Goal: Check status: Check status

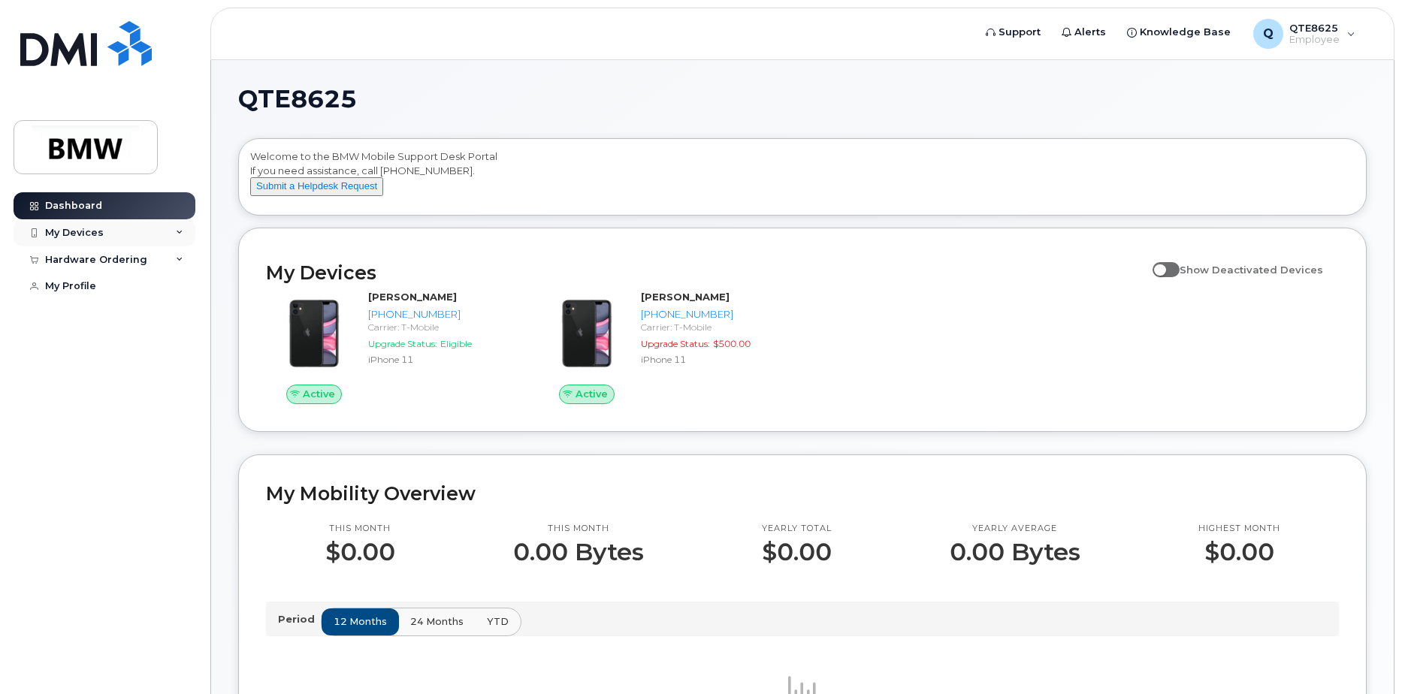
click at [105, 232] on div "My Devices" at bounding box center [105, 232] width 182 height 27
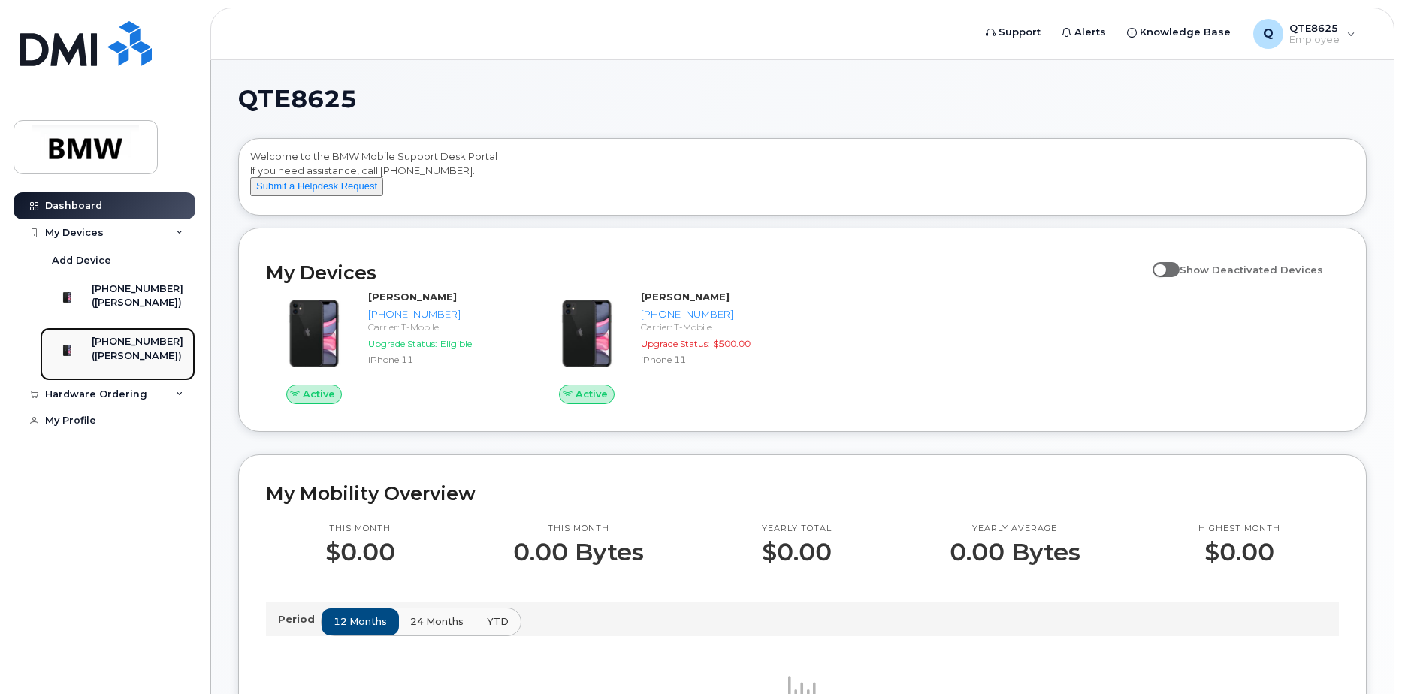
click at [135, 360] on div "([PERSON_NAME])" at bounding box center [138, 356] width 92 height 14
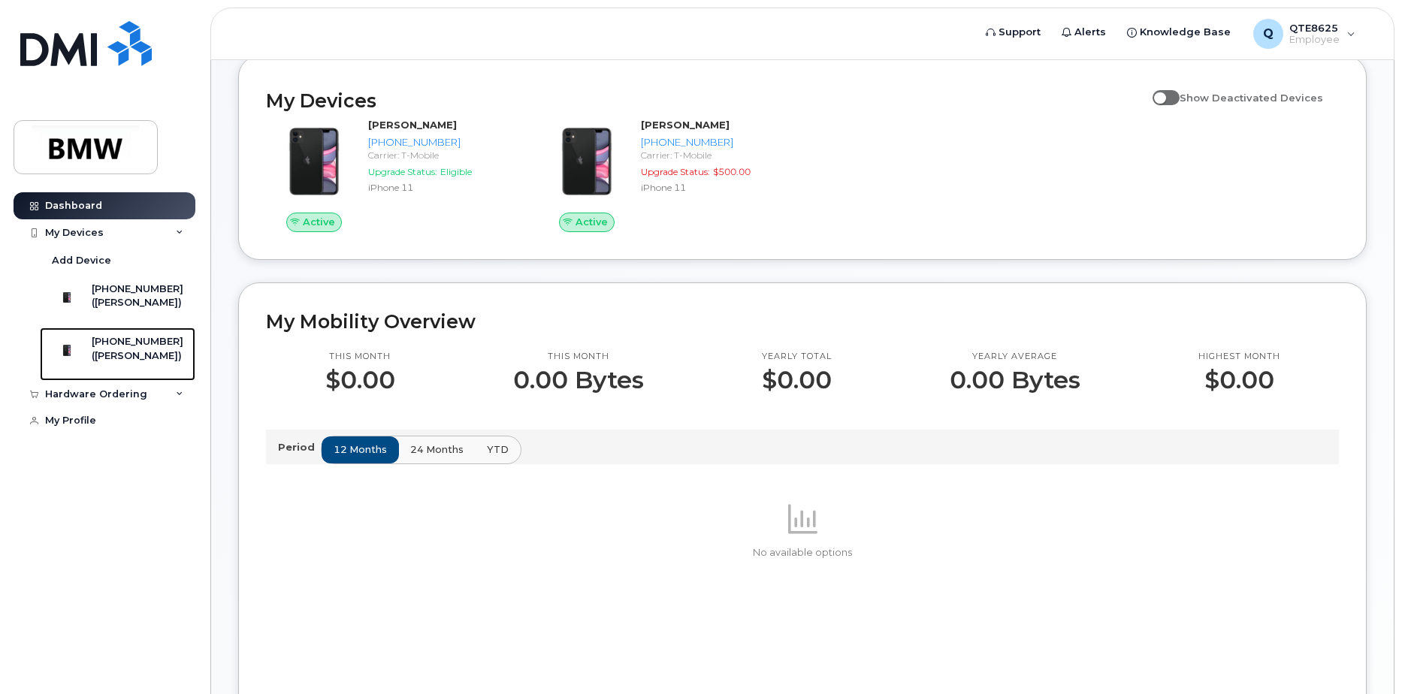
scroll to position [300, 0]
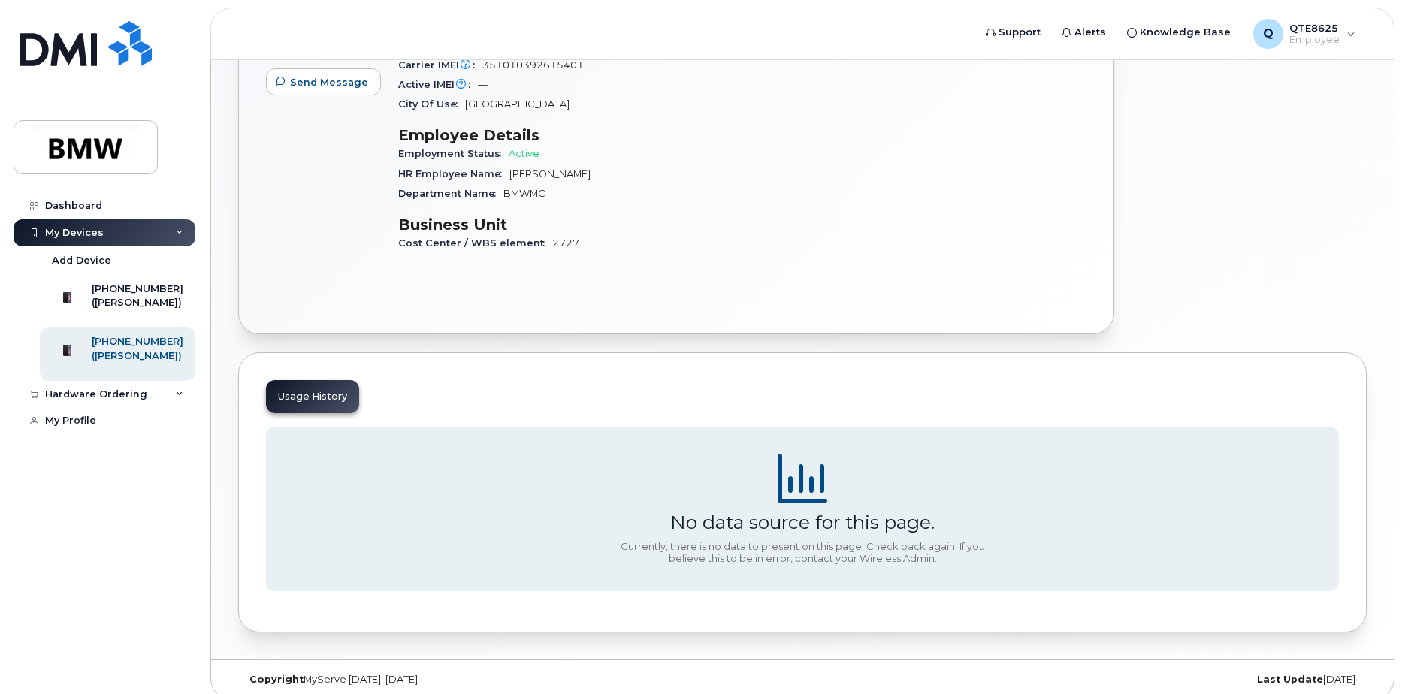
scroll to position [36, 0]
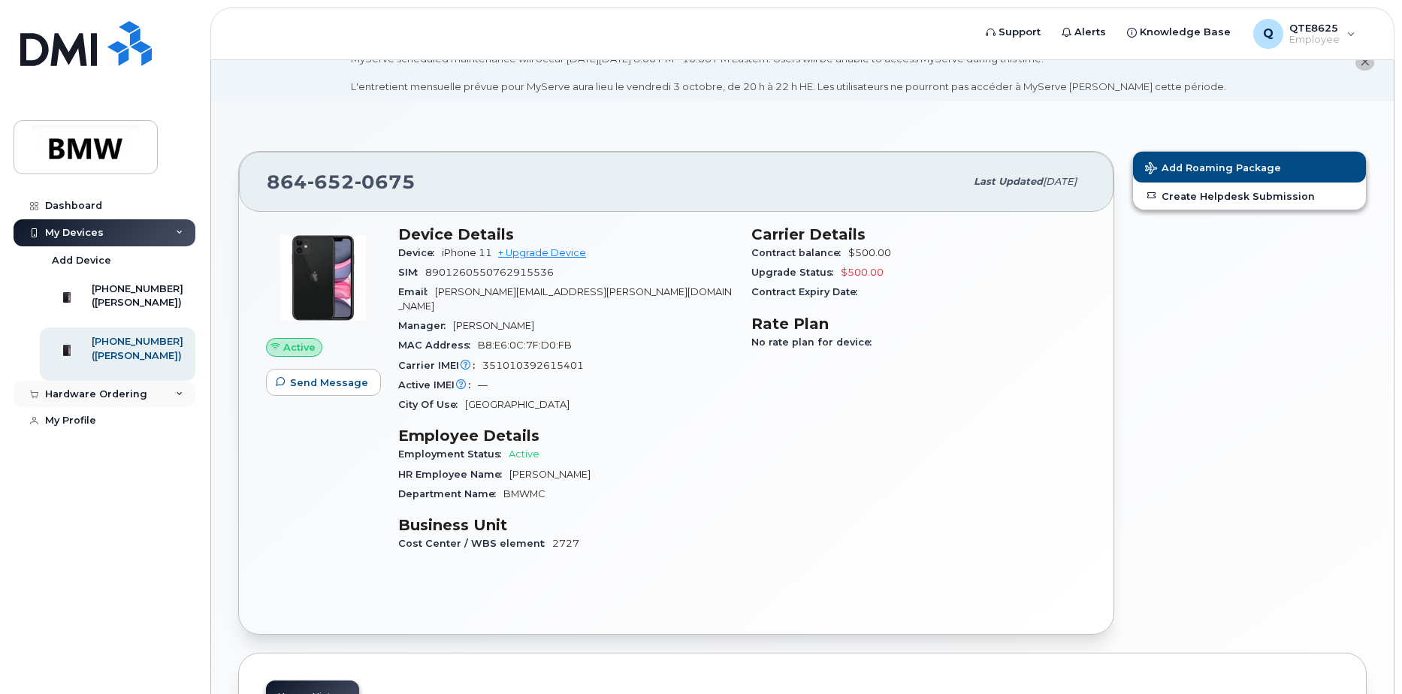
click at [145, 408] on div "Hardware Ordering" at bounding box center [105, 394] width 182 height 27
click at [119, 465] on link "New Order" at bounding box center [117, 450] width 155 height 29
click at [93, 428] on div "My Orders" at bounding box center [79, 422] width 54 height 14
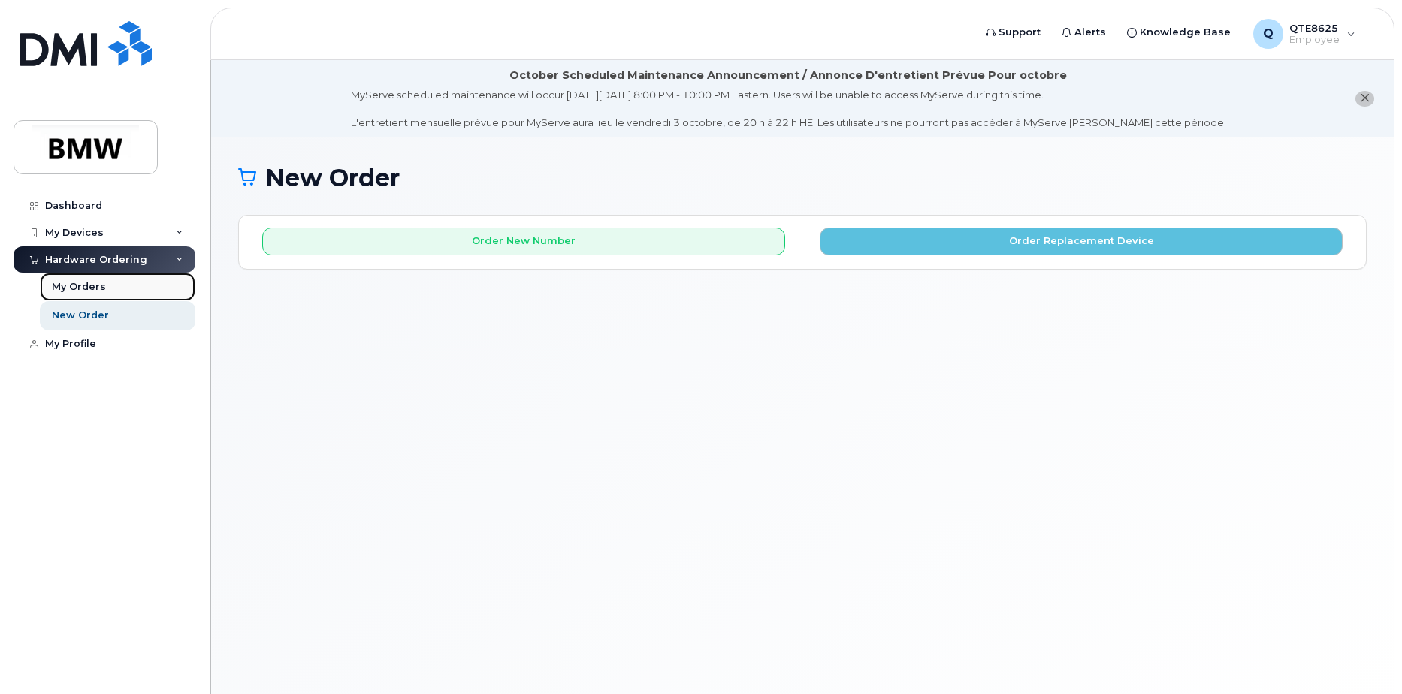
click at [112, 289] on link "My Orders" at bounding box center [117, 287] width 155 height 29
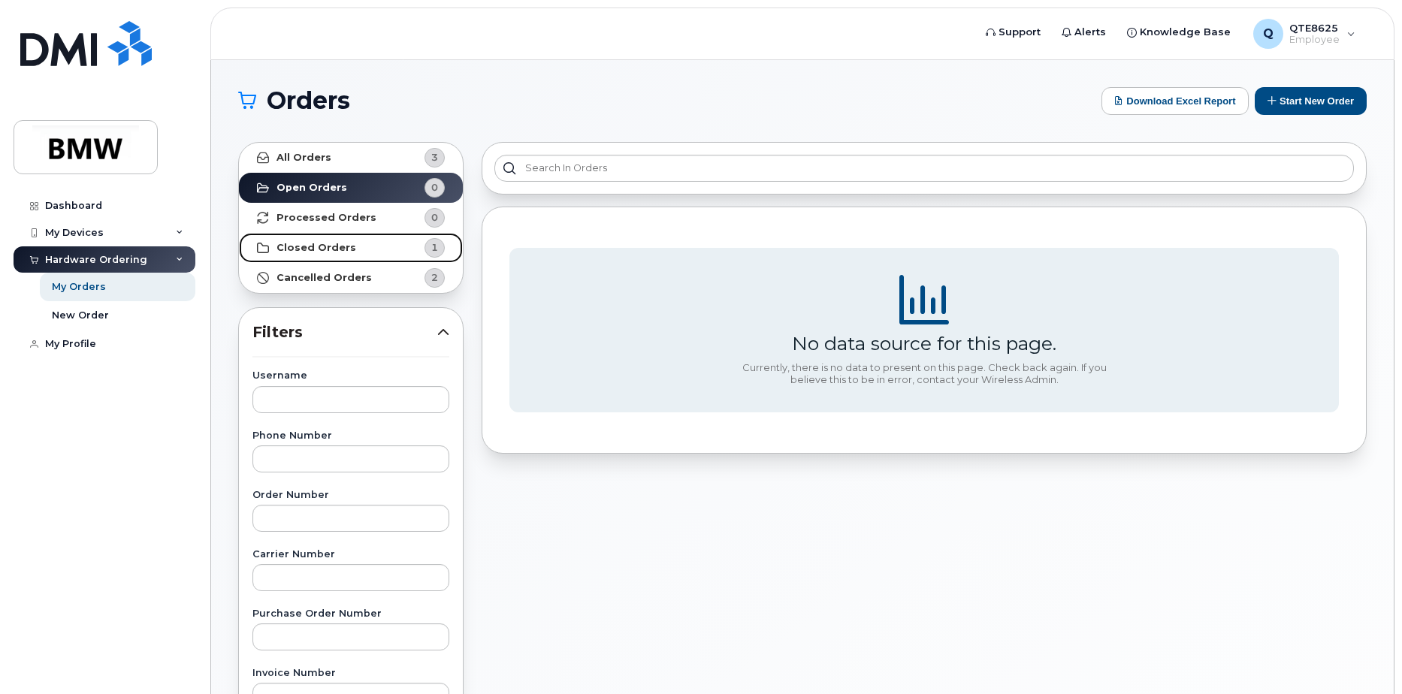
click at [360, 233] on link "Closed Orders 1" at bounding box center [351, 248] width 224 height 30
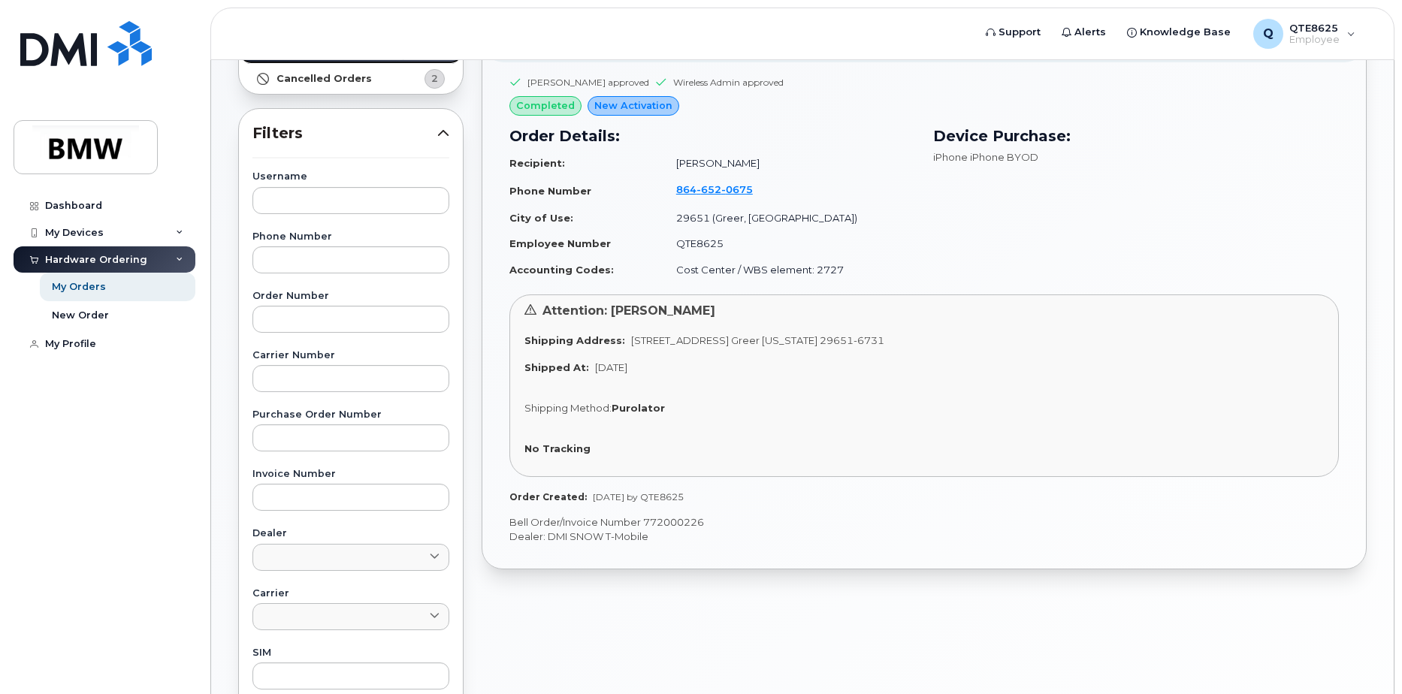
scroll to position [225, 0]
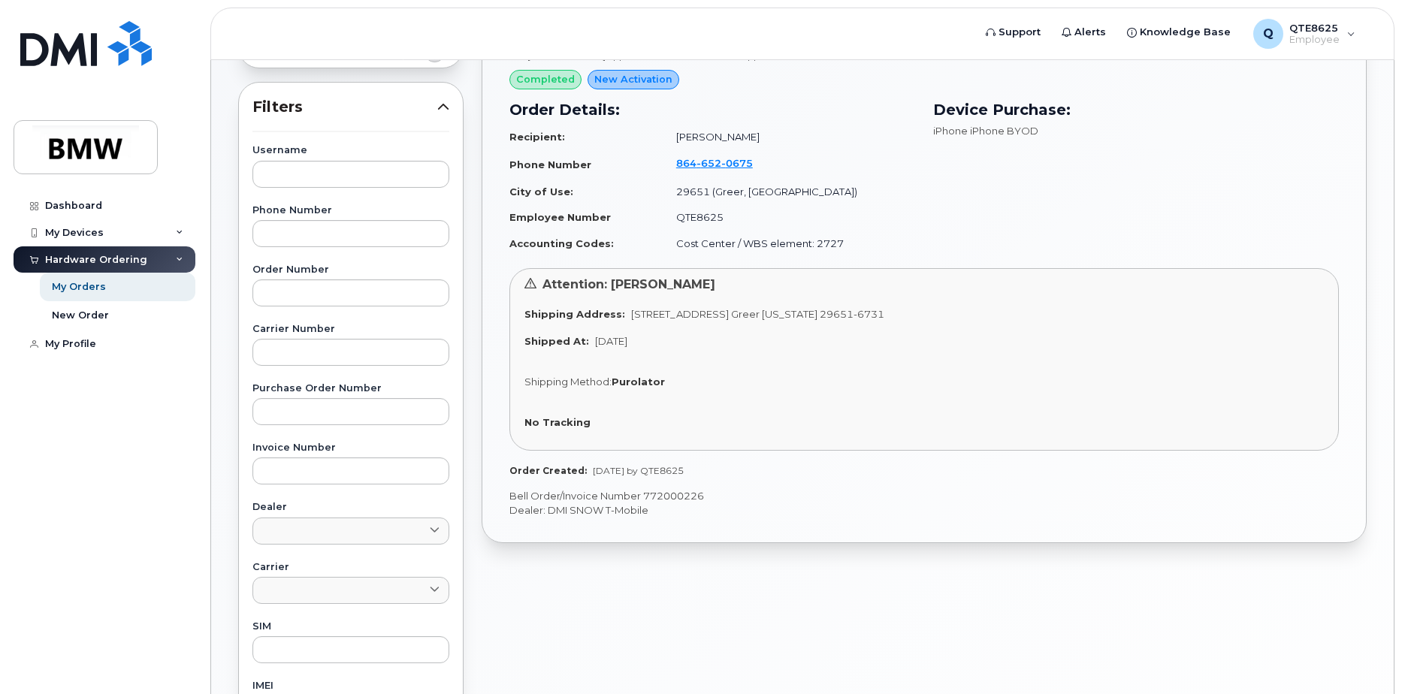
click at [624, 83] on span "New Activation" at bounding box center [633, 79] width 78 height 14
click at [687, 388] on div "Attention: John Williams Shipping Address: 1400 Highway 101 S GREER SC 29651-67…" at bounding box center [923, 359] width 829 height 183
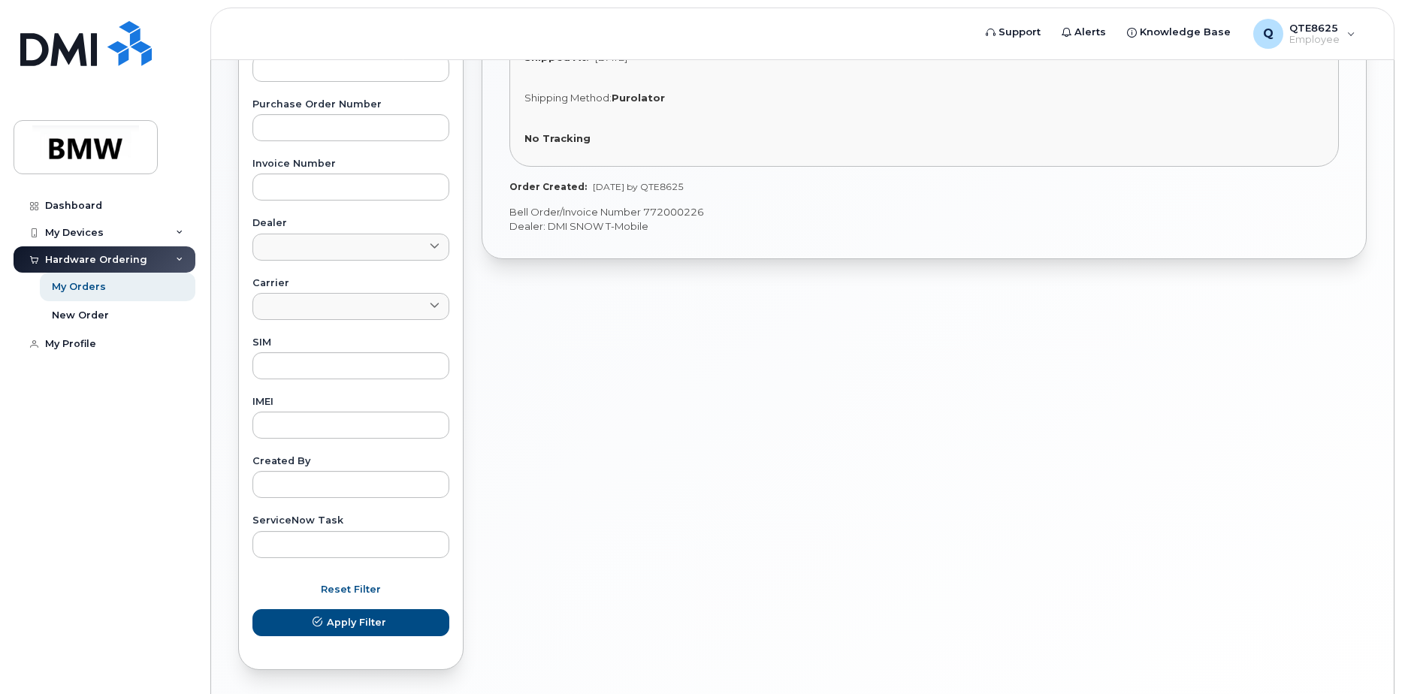
scroll to position [0, 0]
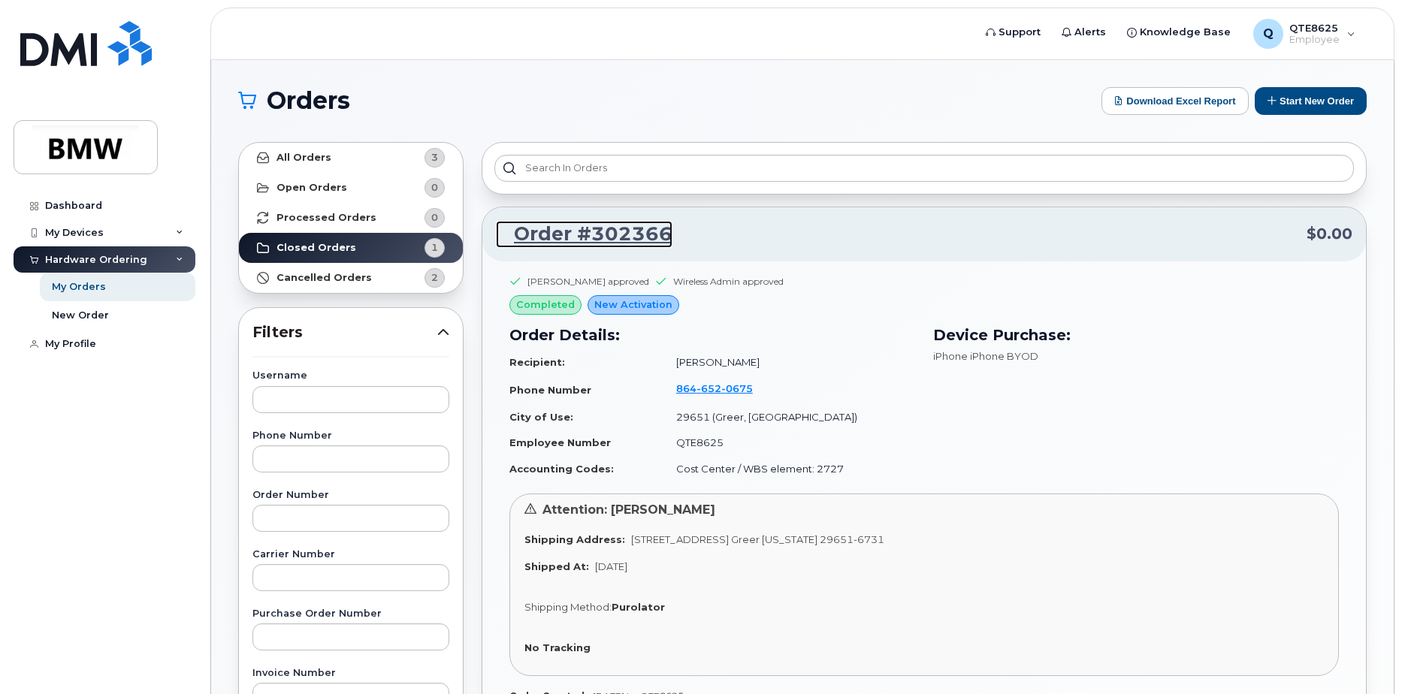
click at [624, 242] on link "Order #302366" at bounding box center [584, 234] width 177 height 27
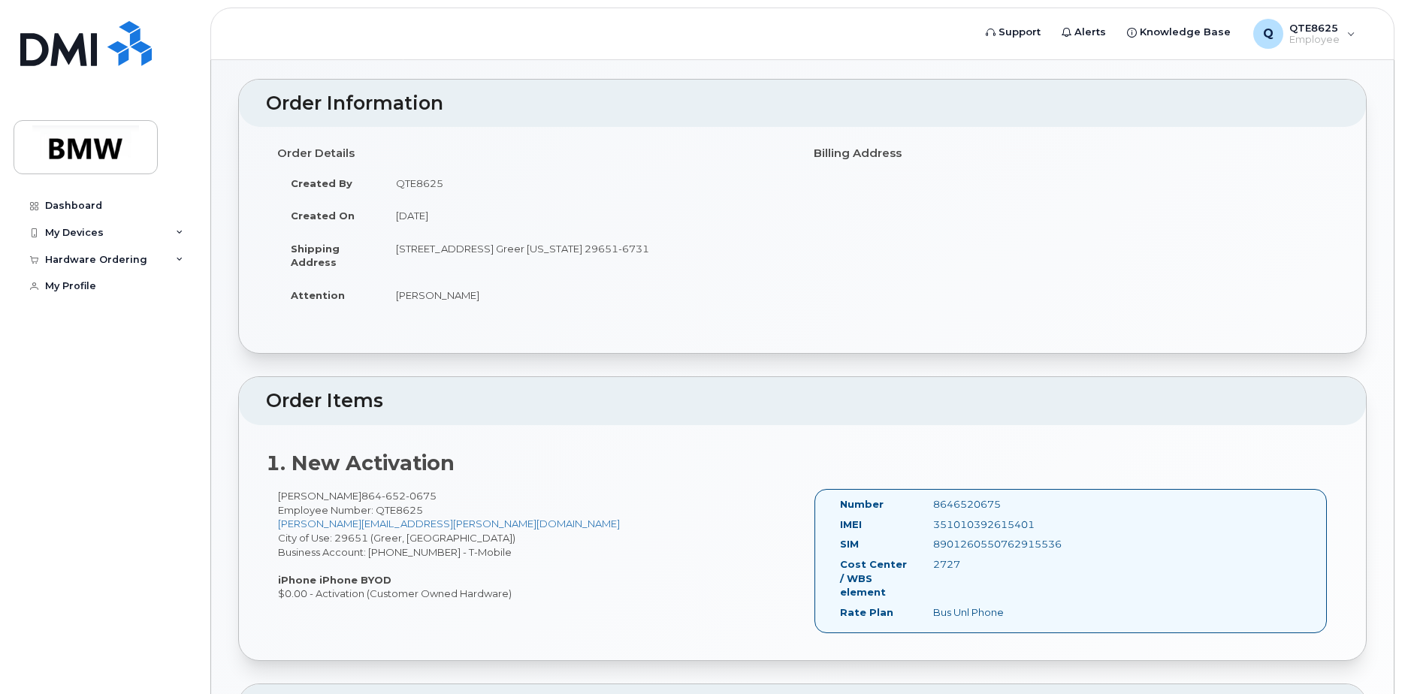
scroll to position [111, 0]
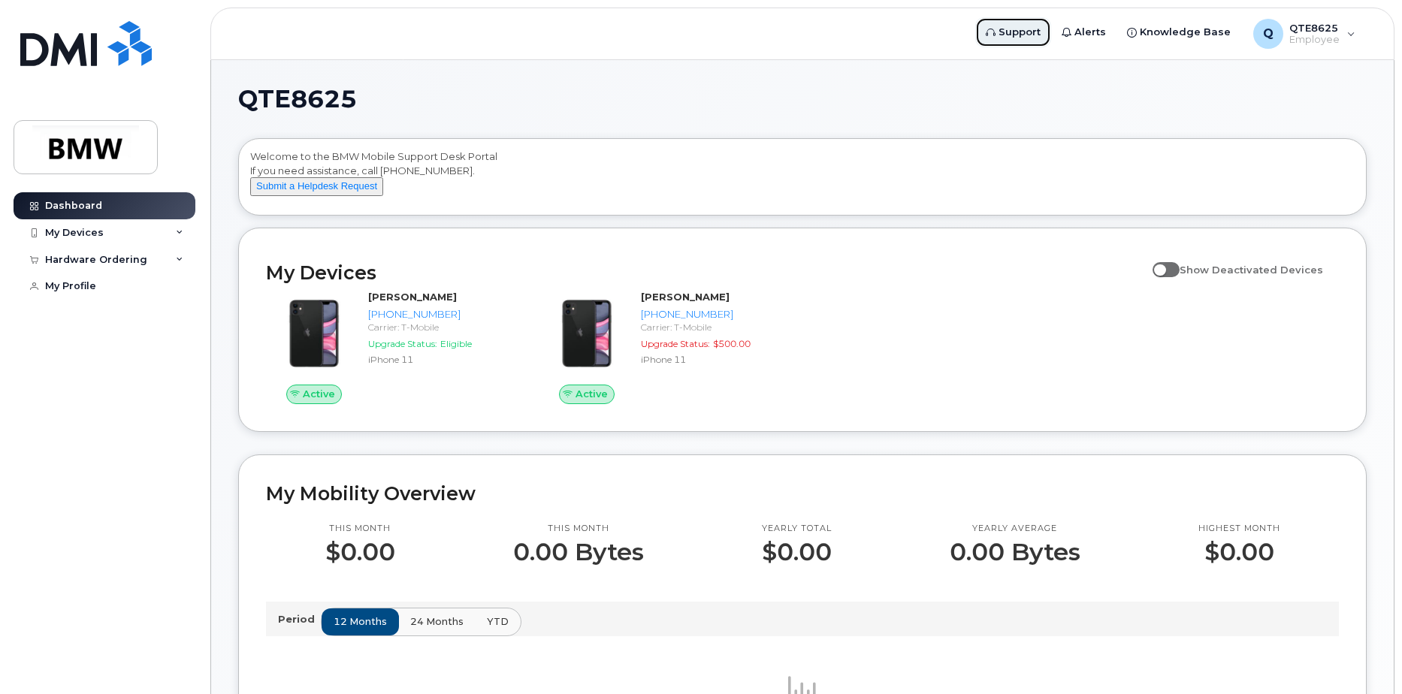
click at [1019, 30] on span "Support" at bounding box center [1019, 32] width 42 height 15
